Goal: Use online tool/utility: Utilize a website feature to perform a specific function

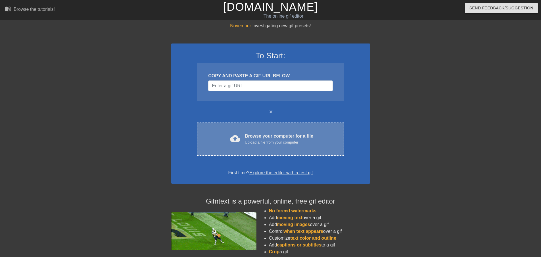
click at [249, 130] on div "cloud_upload Browse your computer for a file Upload a file from your computer C…" at bounding box center [270, 138] width 147 height 33
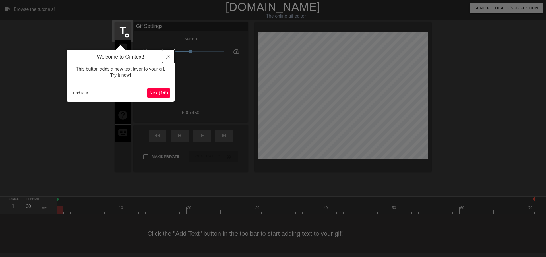
click at [162, 59] on button "Close" at bounding box center [168, 56] width 13 height 13
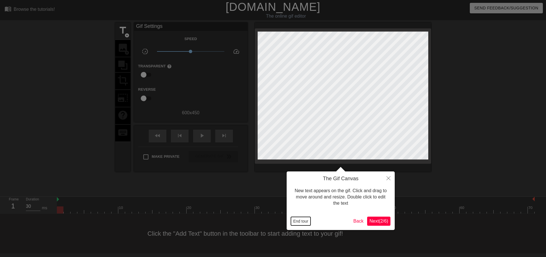
click at [308, 219] on button "End tour" at bounding box center [301, 221] width 20 height 9
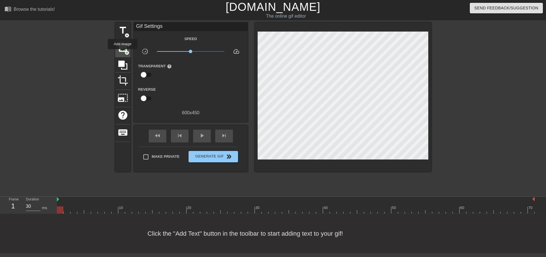
click at [122, 53] on div "image add_circle" at bounding box center [122, 48] width 15 height 17
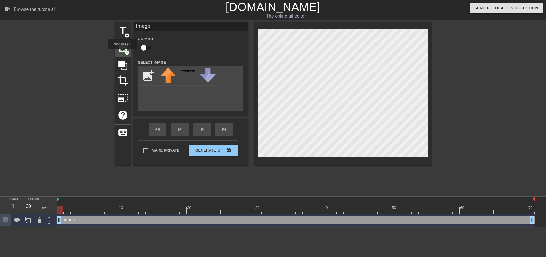
click at [122, 53] on div "image add_circle" at bounding box center [122, 48] width 15 height 17
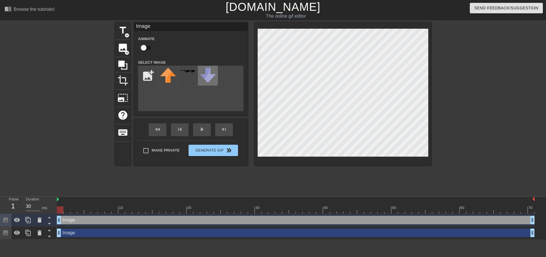
click at [198, 81] on div at bounding box center [208, 76] width 20 height 20
click at [126, 130] on span "keyboard" at bounding box center [122, 132] width 11 height 11
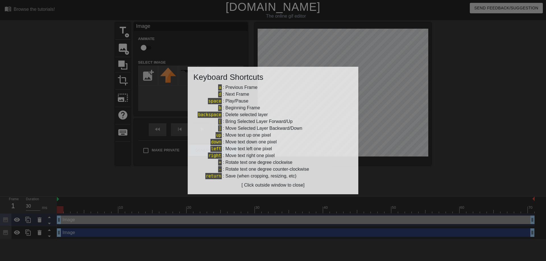
click at [146, 99] on div at bounding box center [273, 130] width 546 height 261
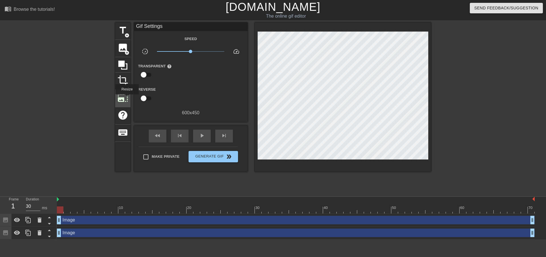
click at [126, 98] on span "photo_size_select_large" at bounding box center [122, 97] width 11 height 11
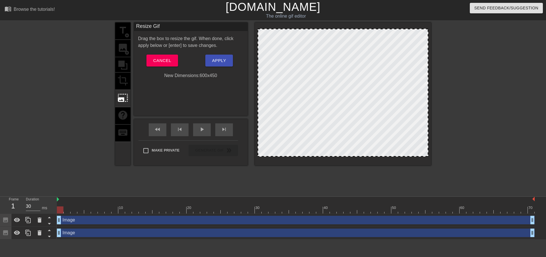
click at [124, 84] on div "title add_circle image add_circle crop photo_size_select_large help keyboard" at bounding box center [122, 93] width 15 height 143
drag, startPoint x: 166, startPoint y: 54, endPoint x: 165, endPoint y: 58, distance: 4.1
click at [166, 54] on div "Drag the box to resize the gif. When done, click apply below or [enter] to save…" at bounding box center [190, 57] width 105 height 44
click at [160, 65] on button "Cancel" at bounding box center [162, 61] width 32 height 12
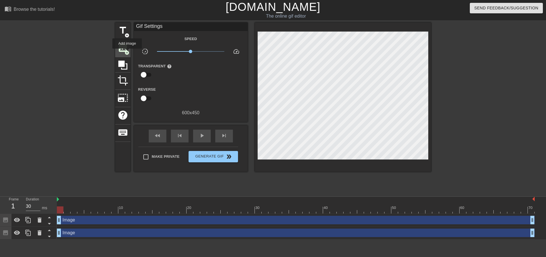
click at [127, 53] on span "add_circle" at bounding box center [126, 52] width 5 height 5
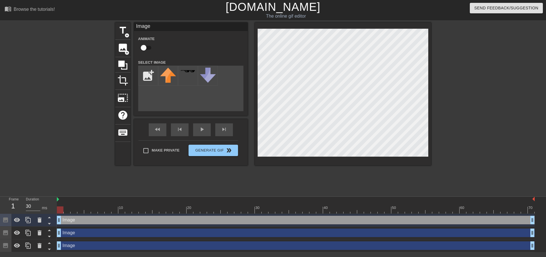
click at [149, 48] on input "checkbox" at bounding box center [143, 47] width 32 height 11
click at [149, 48] on input "checkbox" at bounding box center [149, 47] width 32 height 11
checkbox input "false"
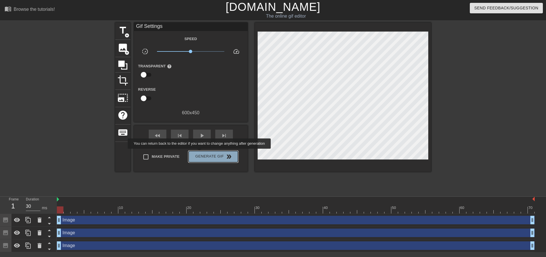
click at [200, 153] on span "Generate Gif double_arrow" at bounding box center [213, 156] width 45 height 7
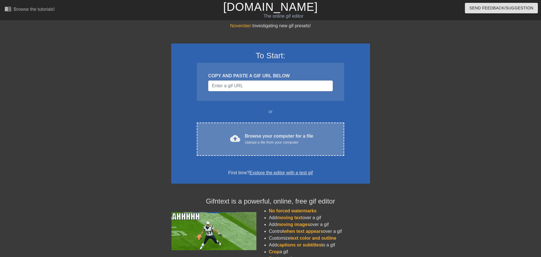
click at [252, 133] on div "Browse your computer for a file Upload a file from your computer" at bounding box center [279, 139] width 68 height 13
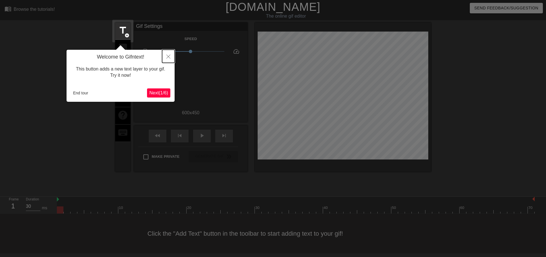
click at [171, 59] on button "Close" at bounding box center [168, 56] width 13 height 13
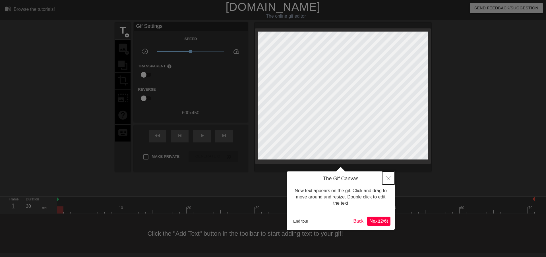
click at [390, 180] on button "Close" at bounding box center [388, 177] width 13 height 13
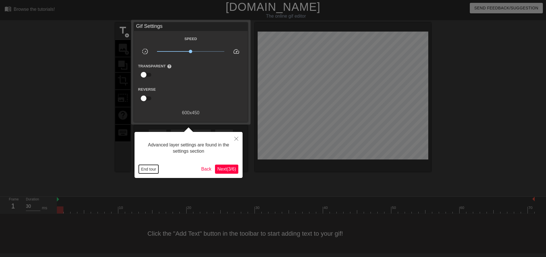
click at [140, 167] on button "End tour" at bounding box center [149, 169] width 20 height 9
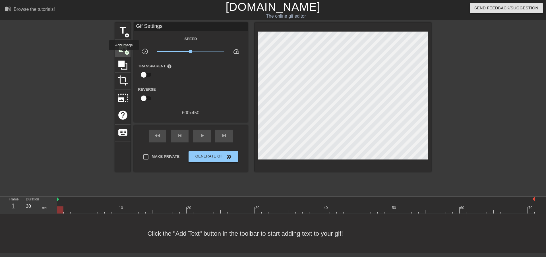
click at [124, 54] on div "image add_circle" at bounding box center [122, 48] width 15 height 17
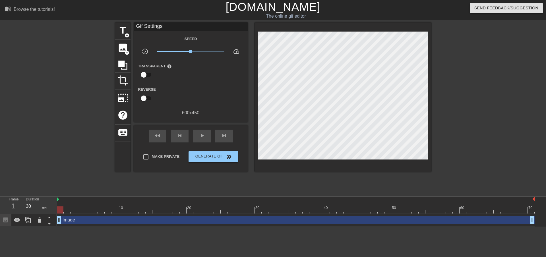
click at [6, 221] on icon at bounding box center [5, 220] width 7 height 7
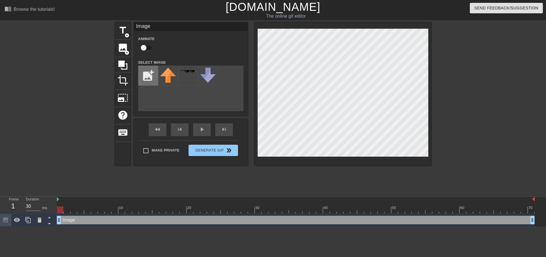
click at [144, 73] on input "file" at bounding box center [147, 75] width 19 height 19
